Goal: Transaction & Acquisition: Book appointment/travel/reservation

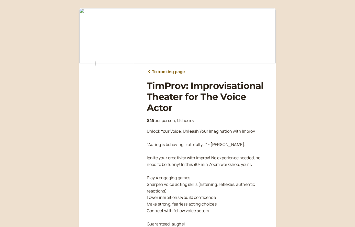
scroll to position [75, 0]
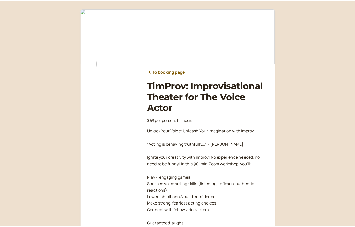
scroll to position [75, 0]
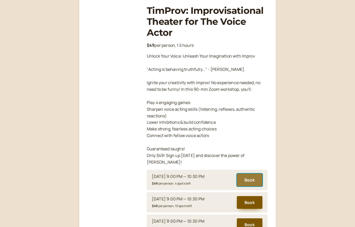
click at [251, 174] on button "Book" at bounding box center [250, 180] width 26 height 13
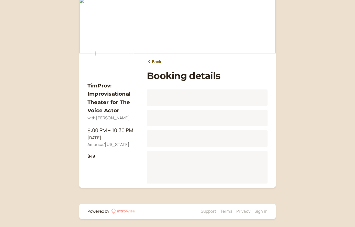
scroll to position [10, 0]
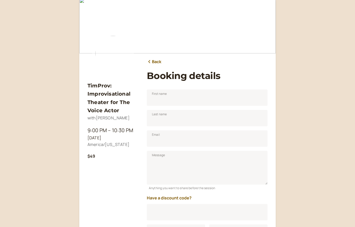
scroll to position [63, 0]
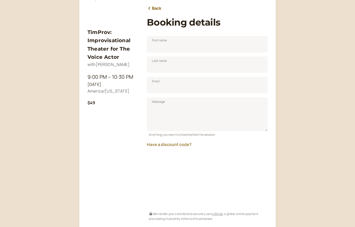
click at [162, 145] on button "Have a discount code?" at bounding box center [169, 144] width 45 height 5
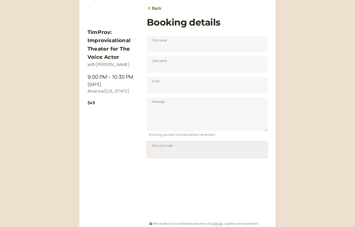
click at [151, 154] on input "Discount code" at bounding box center [207, 150] width 121 height 16
type input "TIM50JAN25"
click at [256, 150] on span "Apply" at bounding box center [254, 151] width 8 height 4
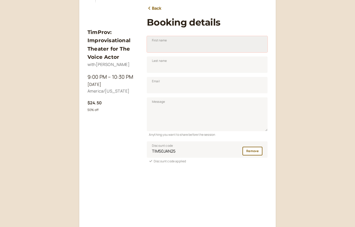
click at [169, 46] on input "First name" at bounding box center [207, 44] width 121 height 16
type input "Mark"
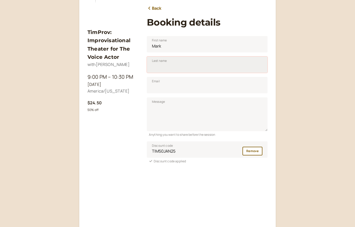
click at [173, 67] on input "Last name" at bounding box center [207, 65] width 121 height 16
type input "Harrington"
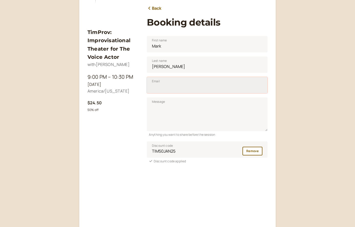
click at [172, 87] on input "Email" at bounding box center [207, 85] width 121 height 16
type input "mark@megatonemark.com"
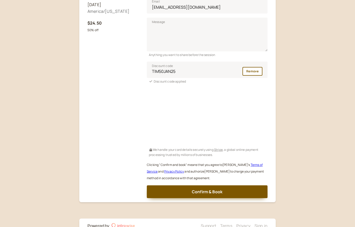
scroll to position [142, 0]
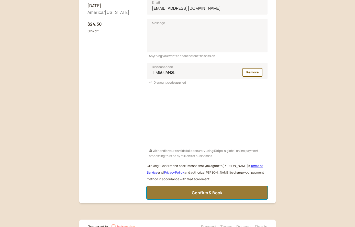
click at [201, 194] on span "Confirm & Book" at bounding box center [207, 193] width 31 height 6
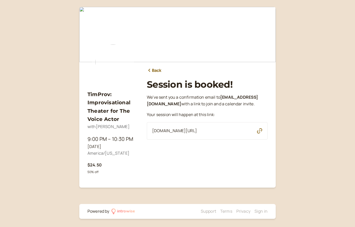
scroll to position [1, 0]
